Goal: Task Accomplishment & Management: Complete application form

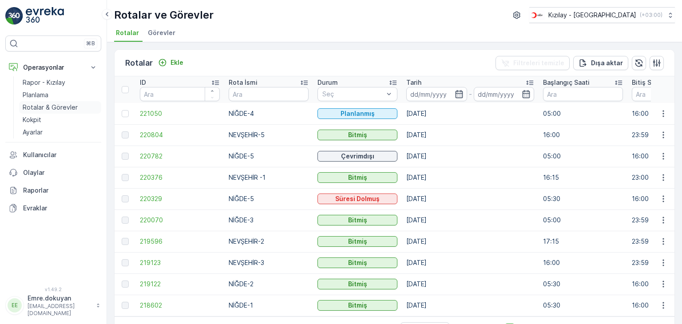
click at [49, 108] on p "Rotalar & Görevler" at bounding box center [50, 107] width 55 height 9
click at [170, 57] on button "Ekle" at bounding box center [171, 62] width 32 height 11
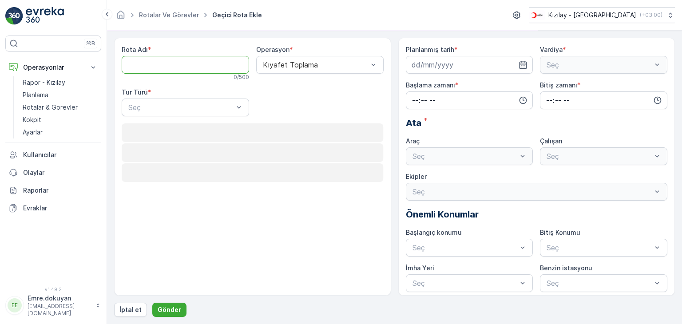
click at [183, 64] on Adı "Rota Adı" at bounding box center [185, 65] width 127 height 18
type Adı "NEVŞEHİR 4"
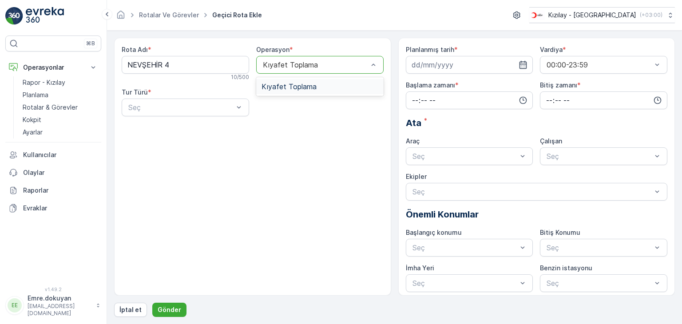
click at [306, 86] on span "Kıyafet Toplama" at bounding box center [289, 87] width 55 height 8
click at [170, 130] on div "Statik" at bounding box center [185, 129] width 117 height 8
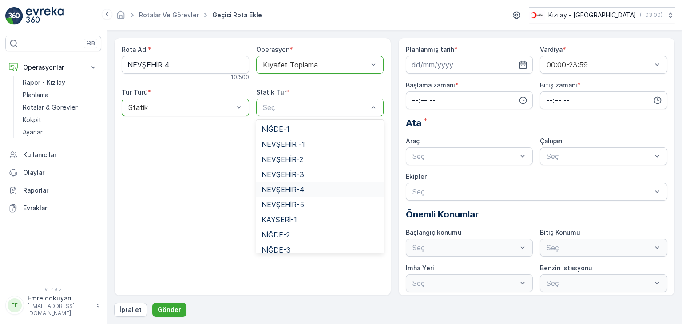
click at [311, 187] on div "NEVŞEHİR-4" at bounding box center [320, 190] width 117 height 8
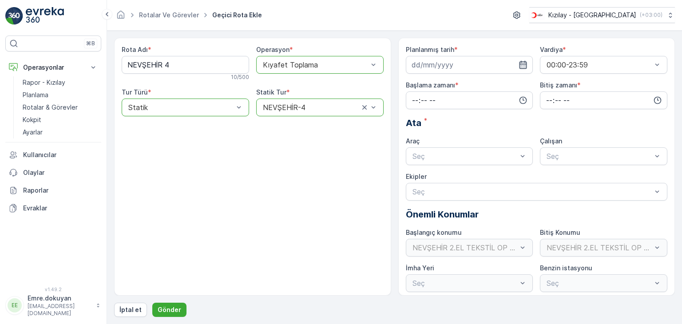
click at [524, 63] on icon "button" at bounding box center [523, 64] width 9 height 9
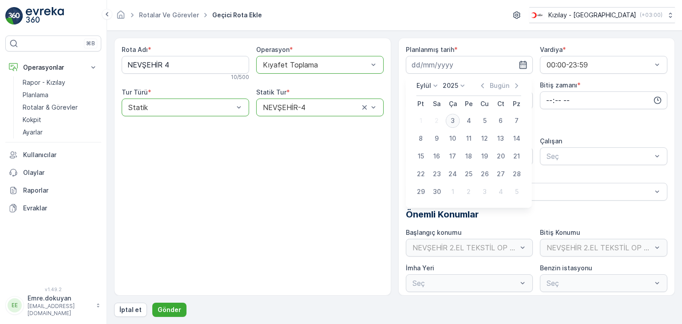
click at [454, 121] on div "3" at bounding box center [453, 121] width 14 height 14
type input "[DATE]"
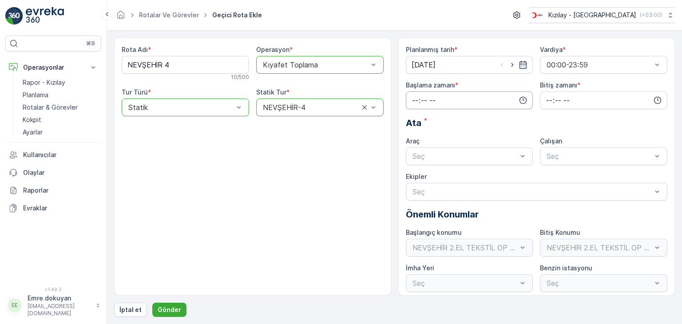
click at [413, 97] on input "time" at bounding box center [469, 101] width 127 height 18
click at [413, 139] on span "16" at bounding box center [414, 138] width 7 height 9
click at [435, 152] on span "10" at bounding box center [433, 152] width 7 height 9
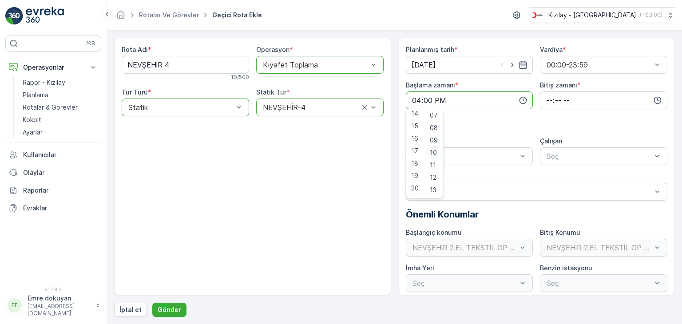
type input "16:10"
click at [546, 100] on input "time" at bounding box center [603, 101] width 127 height 18
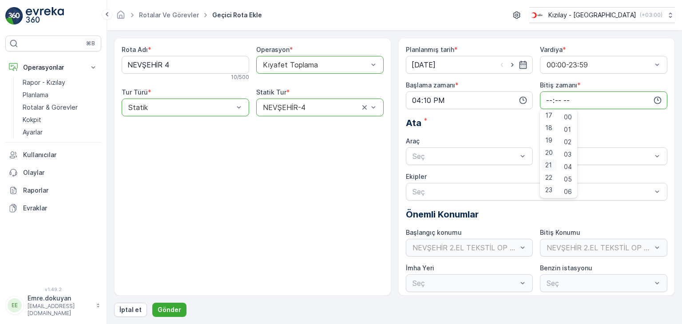
scroll to position [4, 0]
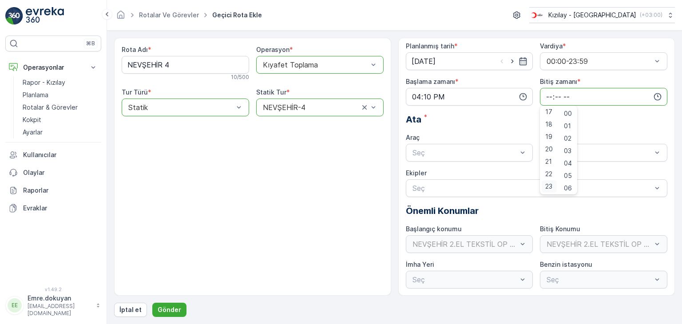
click at [549, 186] on span "23" at bounding box center [549, 186] width 7 height 9
click at [571, 187] on span "59" at bounding box center [568, 186] width 8 height 9
type input "23:59"
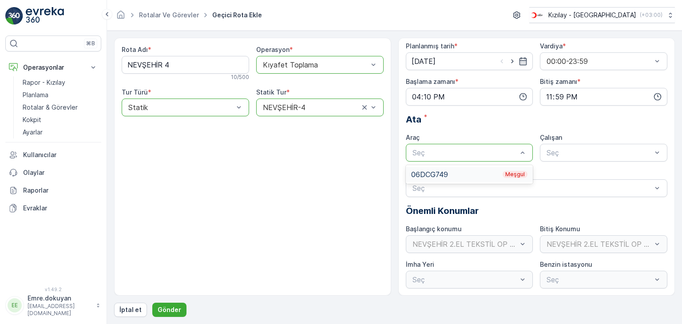
click at [431, 171] on div "06DCG749 Meşgul" at bounding box center [469, 175] width 117 height 8
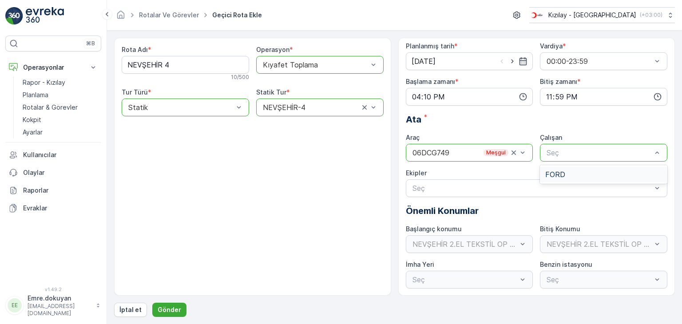
click at [561, 175] on span "FORD" at bounding box center [556, 175] width 20 height 8
click at [162, 306] on p "Gönder" at bounding box center [170, 310] width 24 height 9
